Goal: Task Accomplishment & Management: Use online tool/utility

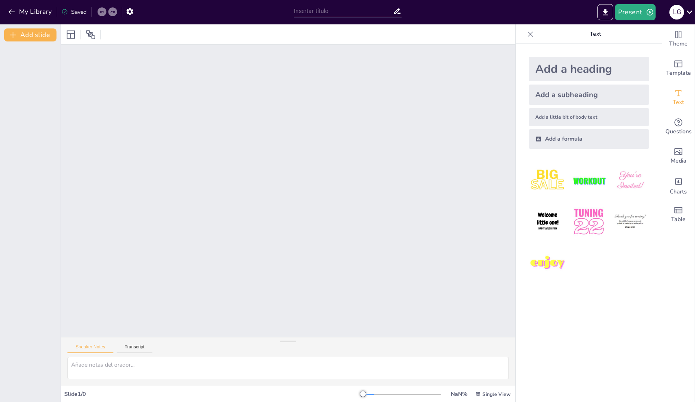
click at [534, 178] on img at bounding box center [548, 181] width 38 height 38
click at [690, 9] on icon at bounding box center [689, 12] width 11 height 11
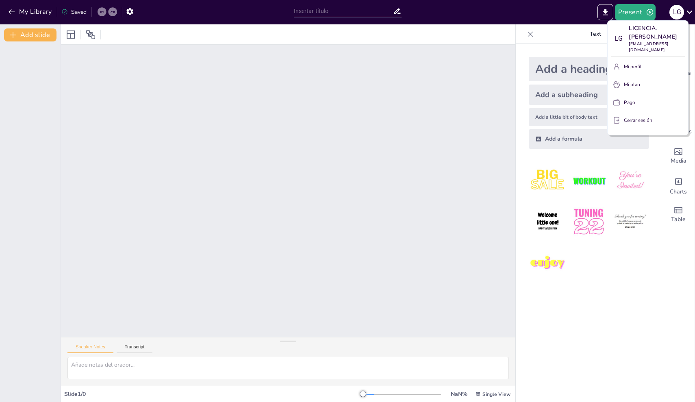
click at [485, 93] on div at bounding box center [347, 201] width 695 height 402
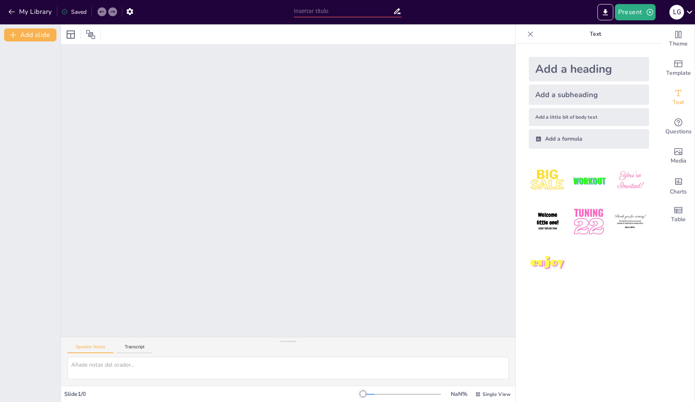
click at [531, 32] on icon at bounding box center [531, 34] width 8 height 8
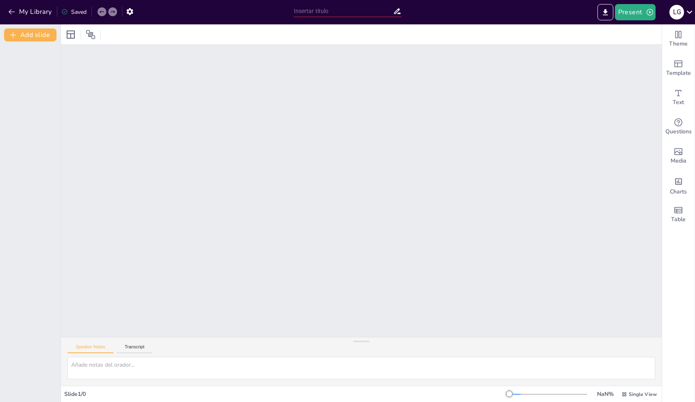
click at [382, 6] on input "text" at bounding box center [343, 11] width 99 height 12
click at [608, 12] on icon "Exportar a PowerPoint" at bounding box center [605, 12] width 5 height 6
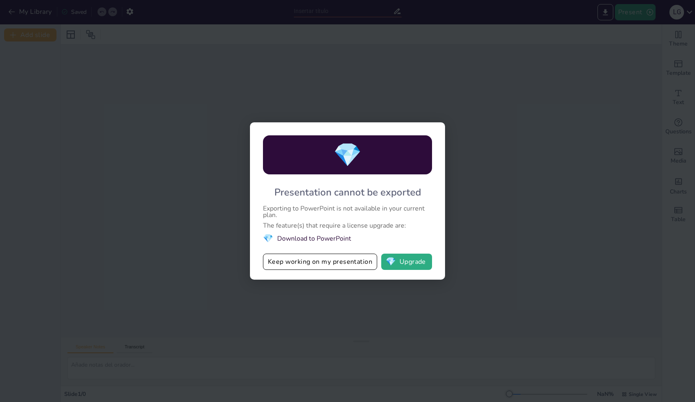
click at [368, 272] on div "💎 Presentation cannot be exported Exporting to PowerPoint is not available in y…" at bounding box center [347, 200] width 195 height 157
click at [368, 263] on button "Keep working on my presentation" at bounding box center [320, 262] width 114 height 16
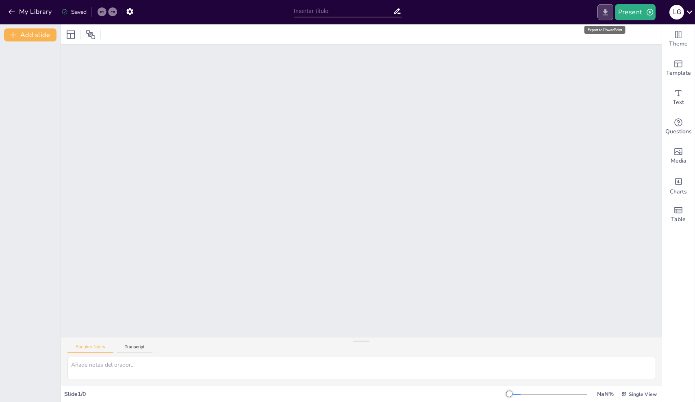
click at [606, 17] on button "Exportar a PowerPoint" at bounding box center [606, 12] width 16 height 16
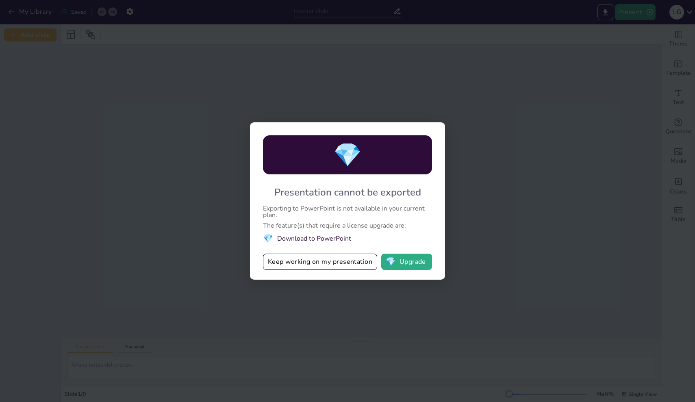
click at [401, 282] on div "💎 Presentation cannot be exported Exporting to PowerPoint is not available in y…" at bounding box center [347, 201] width 695 height 402
click at [405, 265] on button "💎 Upgrade" at bounding box center [406, 262] width 51 height 16
